Goal: Task Accomplishment & Management: Manage account settings

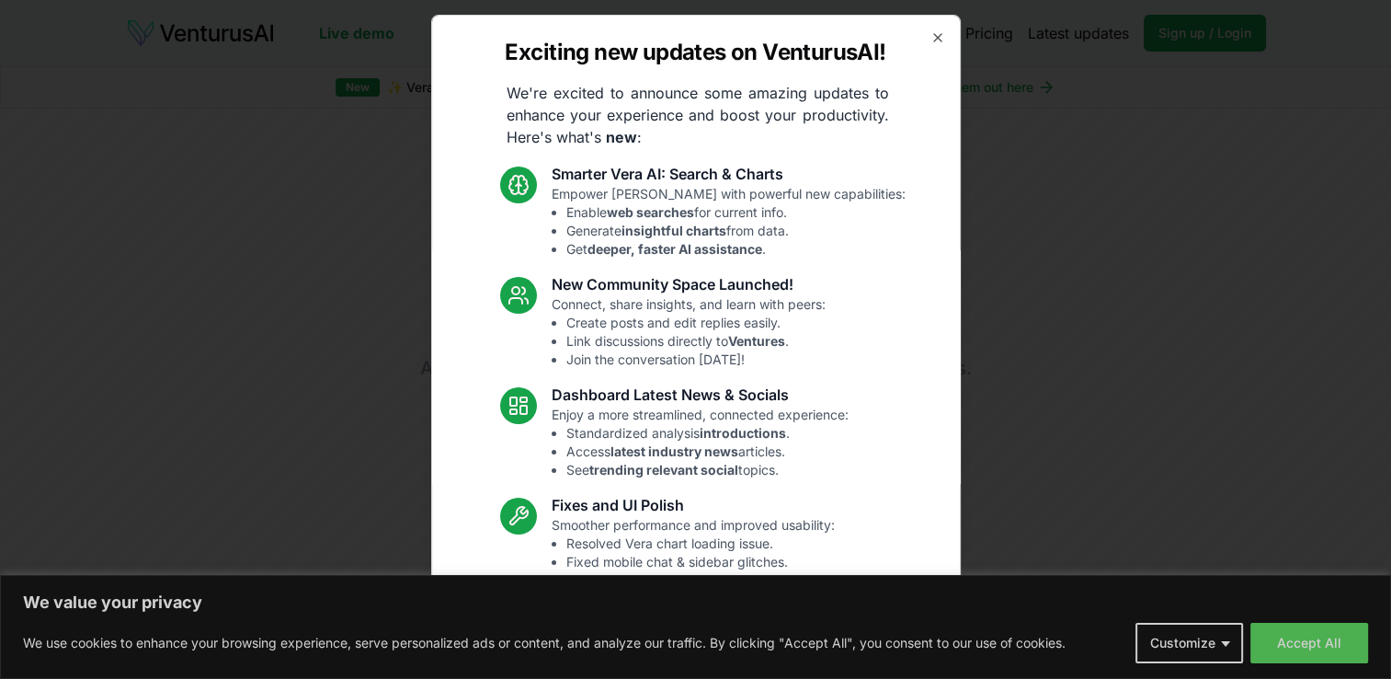
click at [931, 36] on icon "button" at bounding box center [938, 37] width 15 height 15
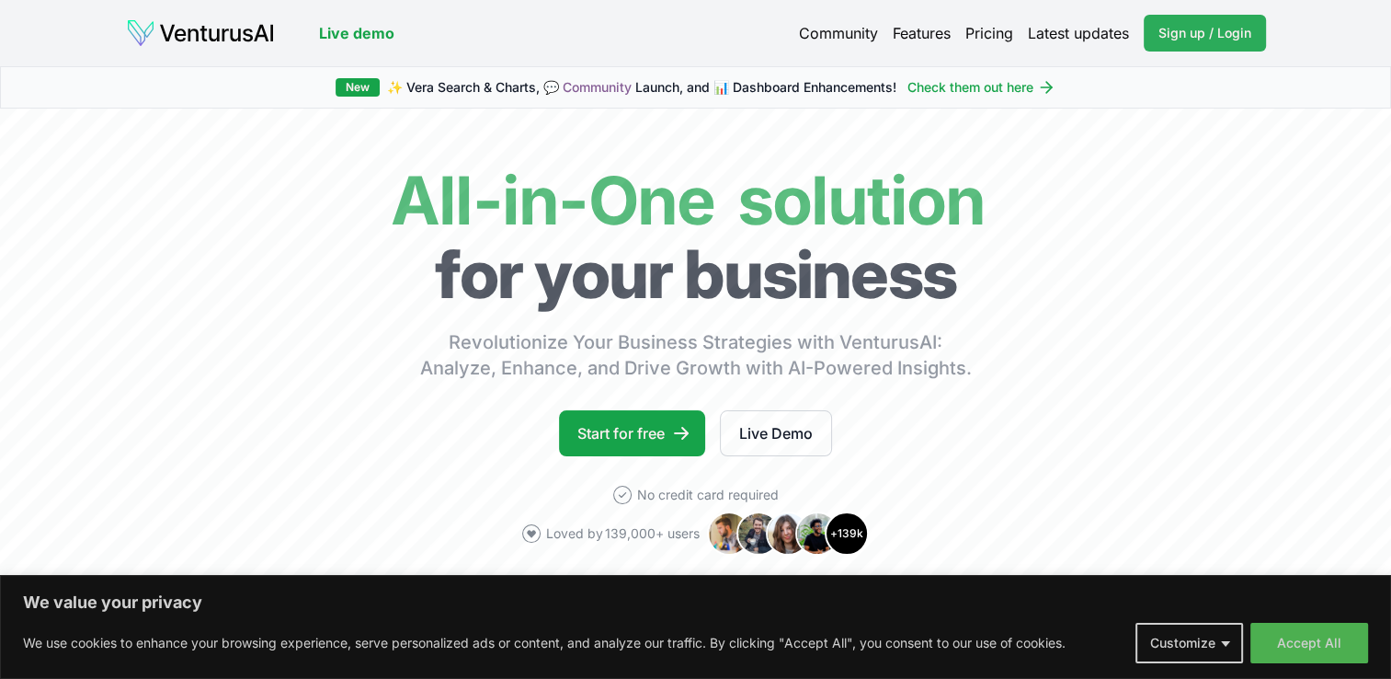
click at [1193, 19] on link "Sign up / Login Login" at bounding box center [1205, 33] width 122 height 37
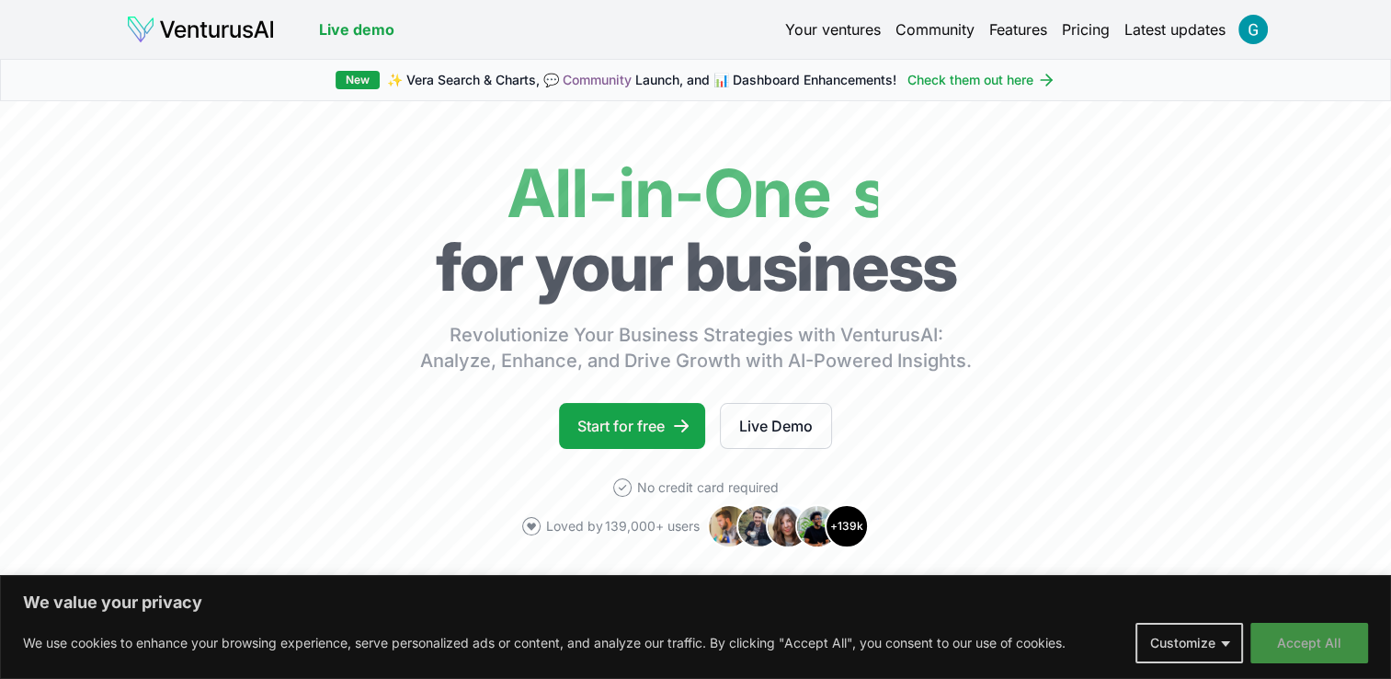
click at [1311, 643] on button "Accept All" at bounding box center [1310, 643] width 118 height 40
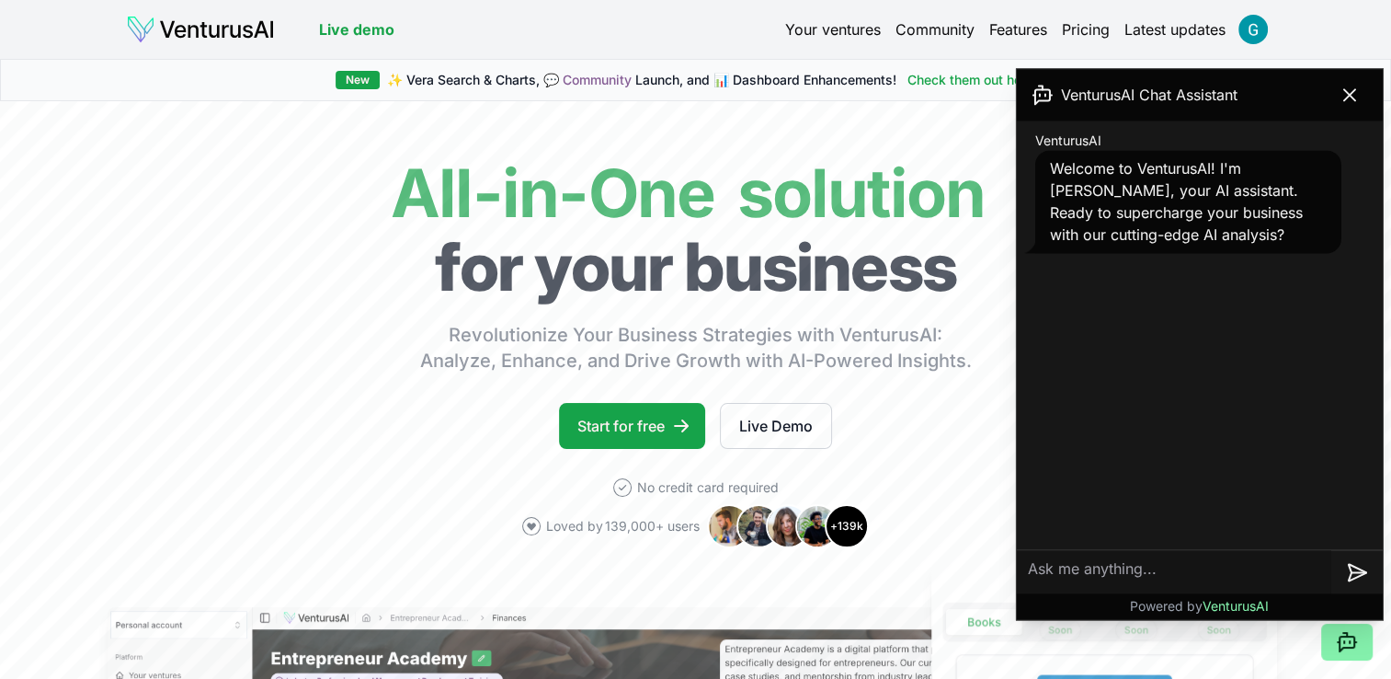
scroll to position [593, 0]
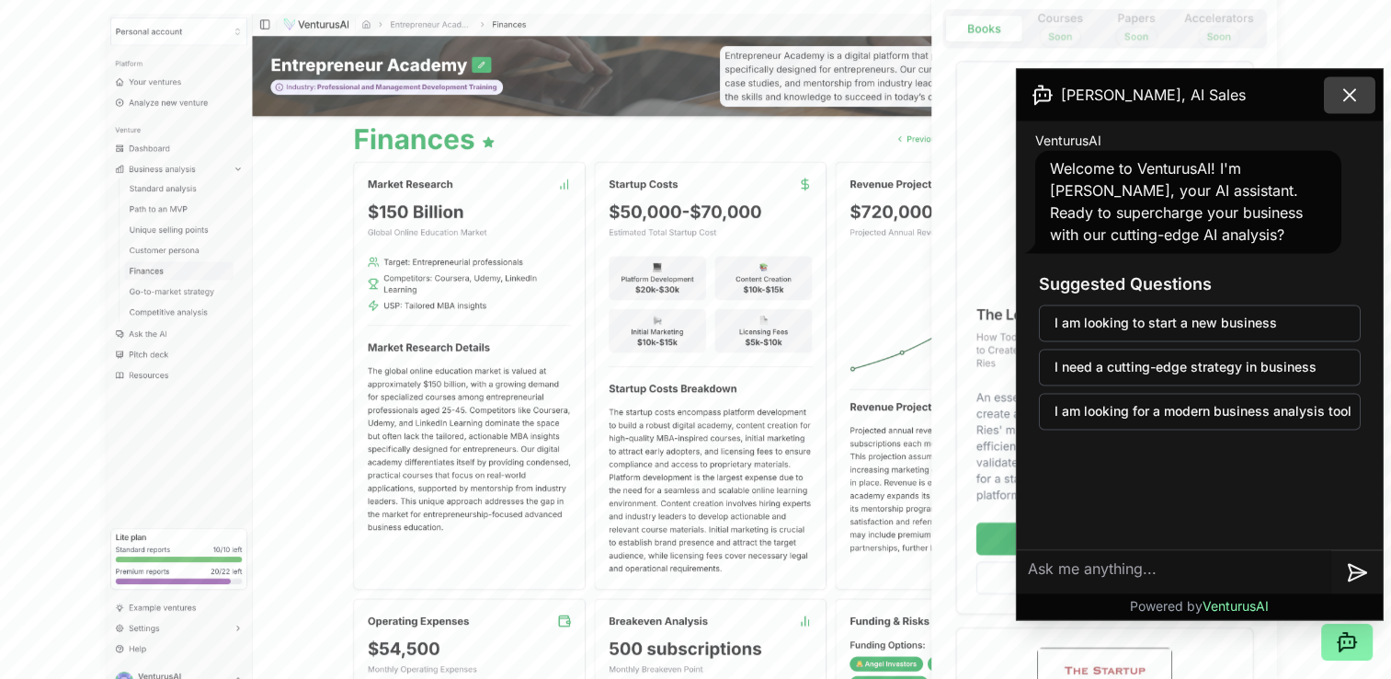
click at [1353, 93] on icon at bounding box center [1350, 95] width 22 height 22
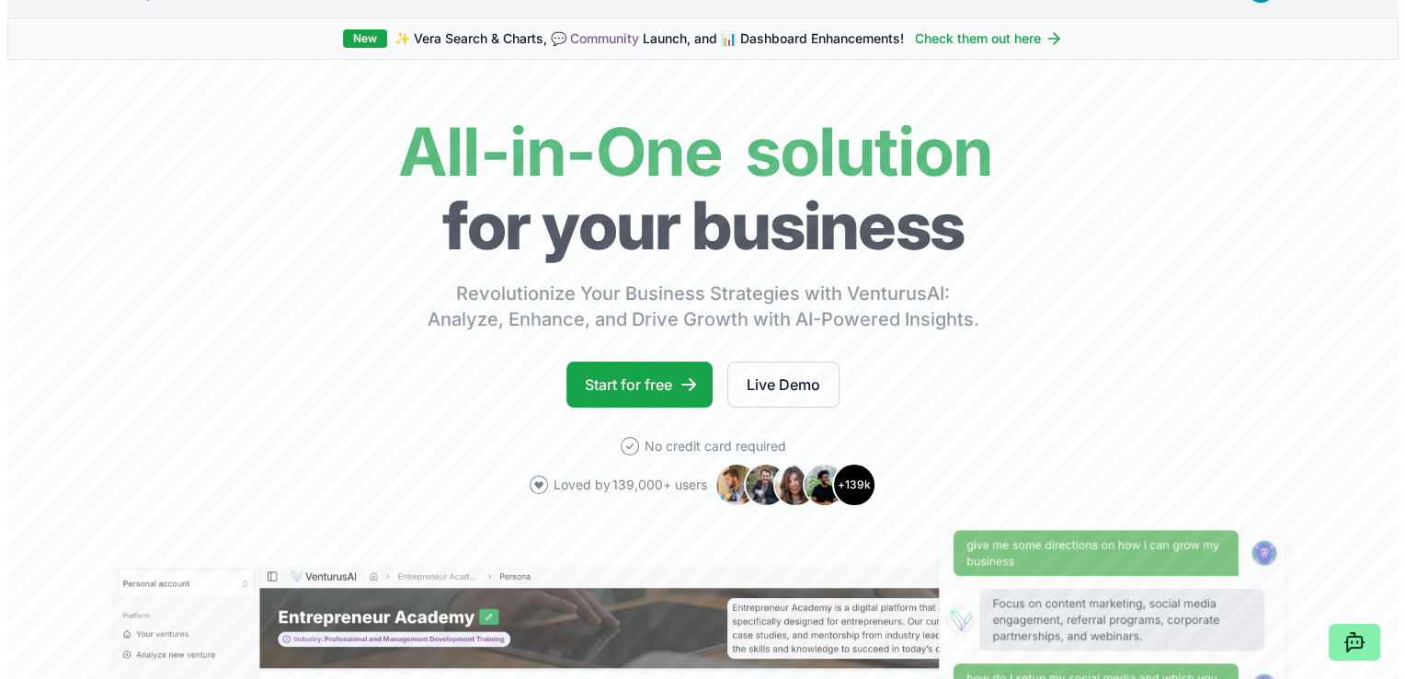
scroll to position [0, 0]
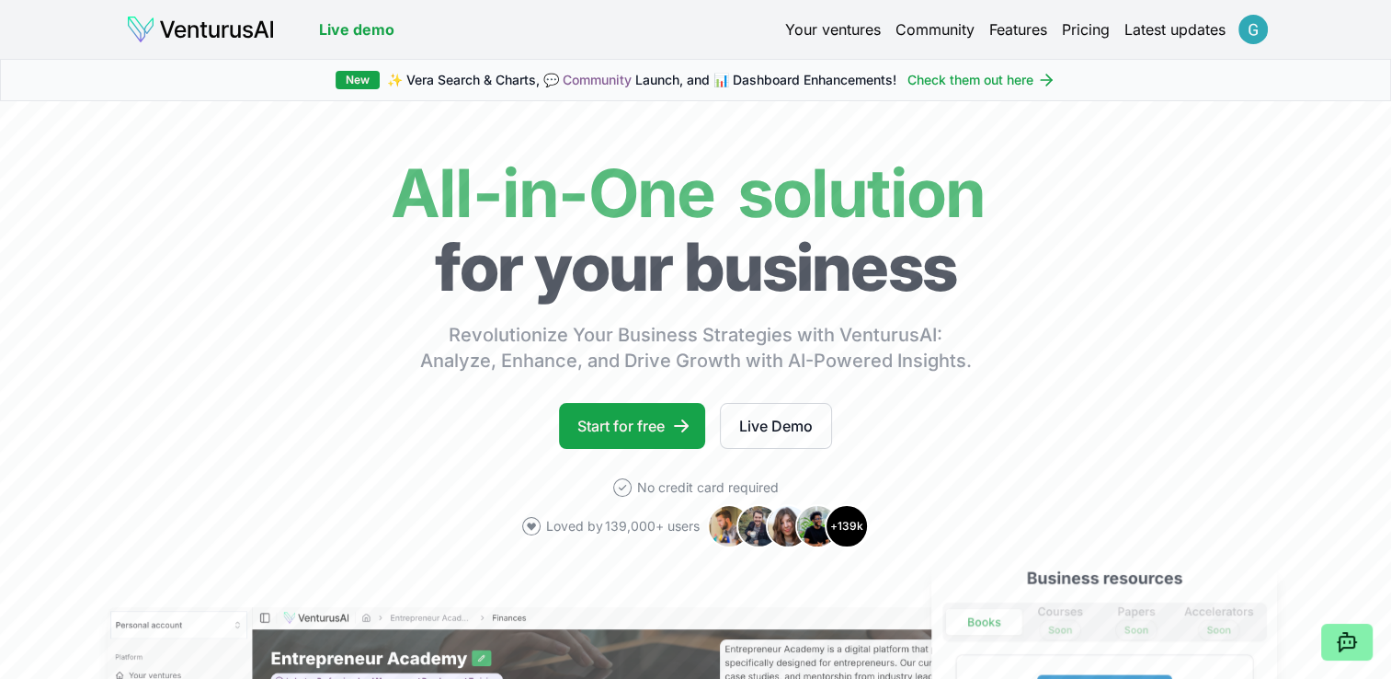
click at [1239, 28] on html "We value your privacy We use cookies to enhance your browsing experience, serve…" at bounding box center [695, 339] width 1391 height 679
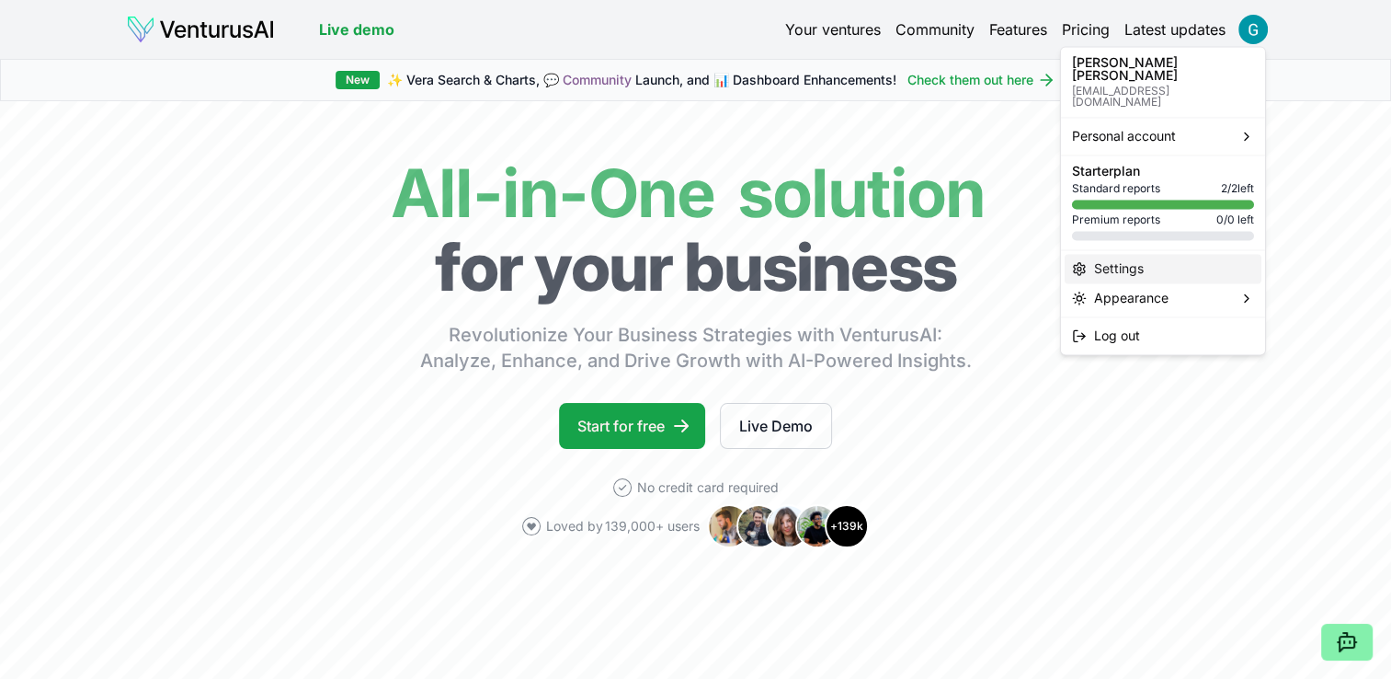
click at [1140, 254] on div "Settings" at bounding box center [1163, 268] width 197 height 29
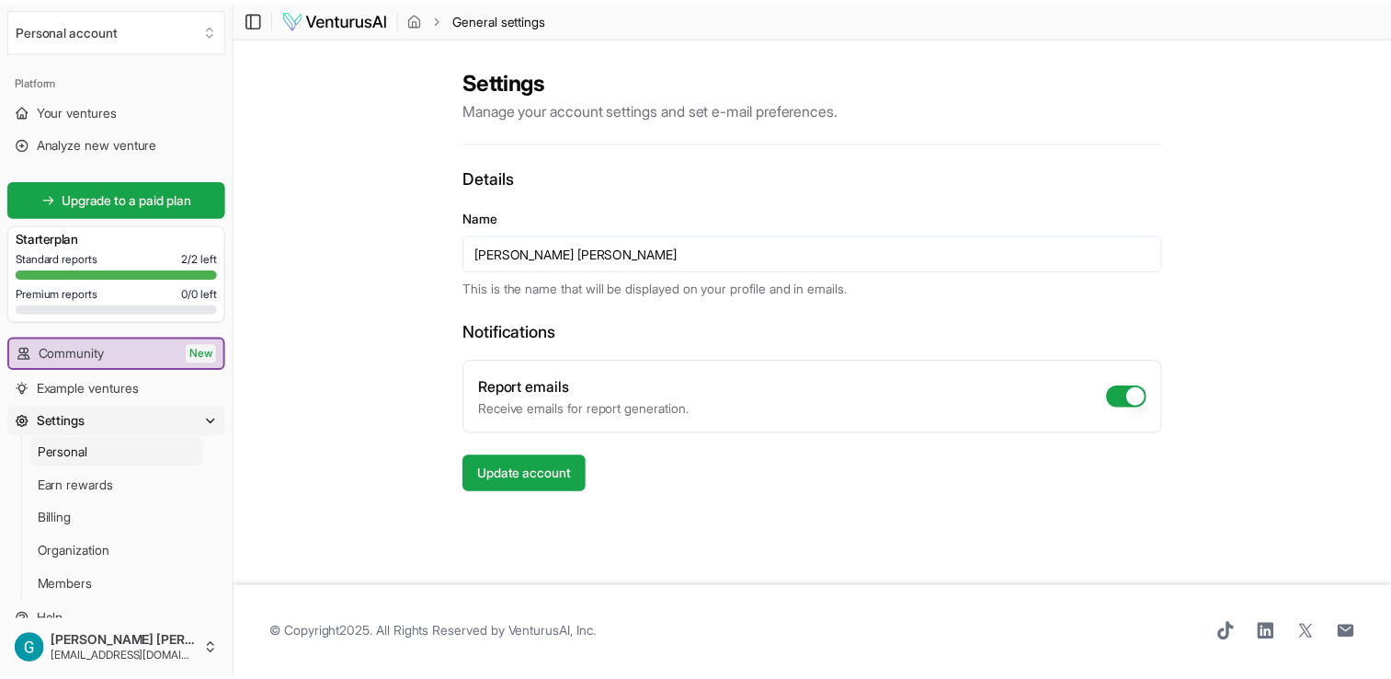
scroll to position [20, 0]
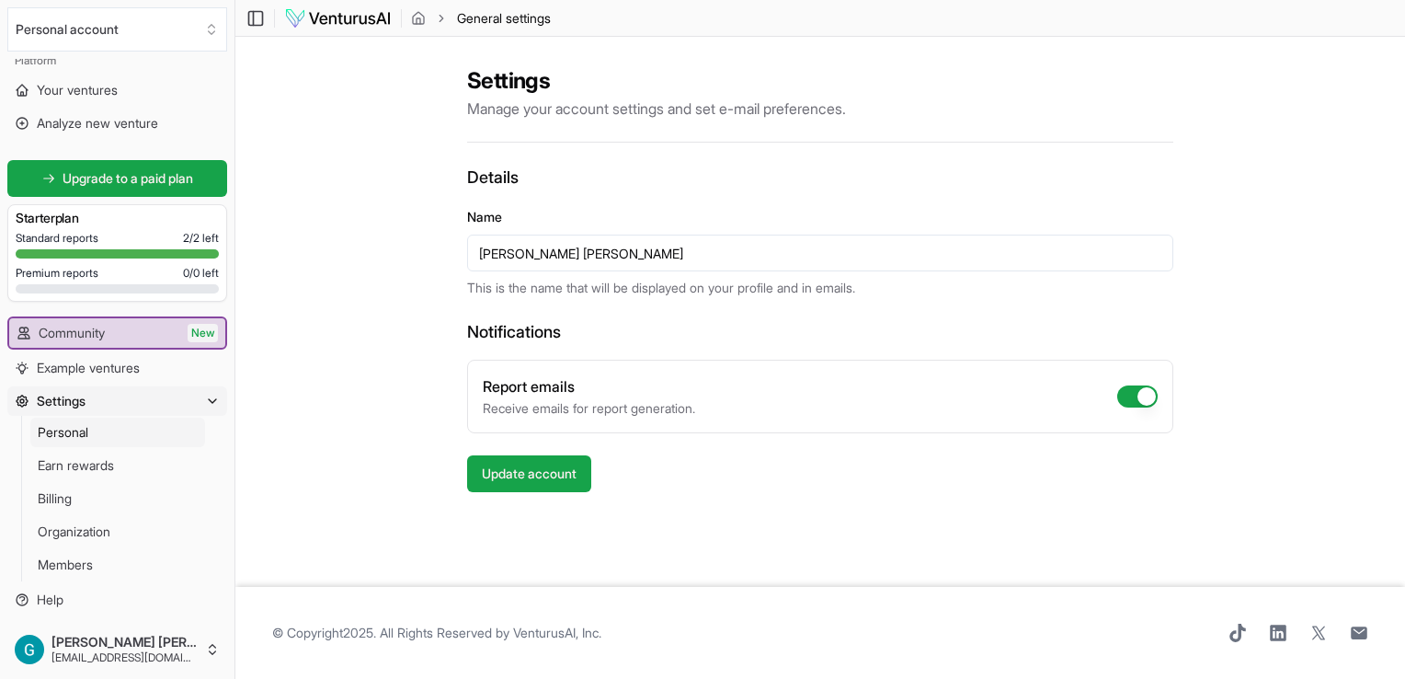
click at [87, 440] on link "Personal" at bounding box center [117, 431] width 175 height 29
click at [103, 512] on ul "Personal Earn rewards Billing Organization Members" at bounding box center [118, 499] width 194 height 166
click at [56, 484] on link "Billing" at bounding box center [117, 498] width 175 height 29
click at [302, 17] on img at bounding box center [338, 18] width 108 height 22
